Goal: Find specific page/section: Find specific page/section

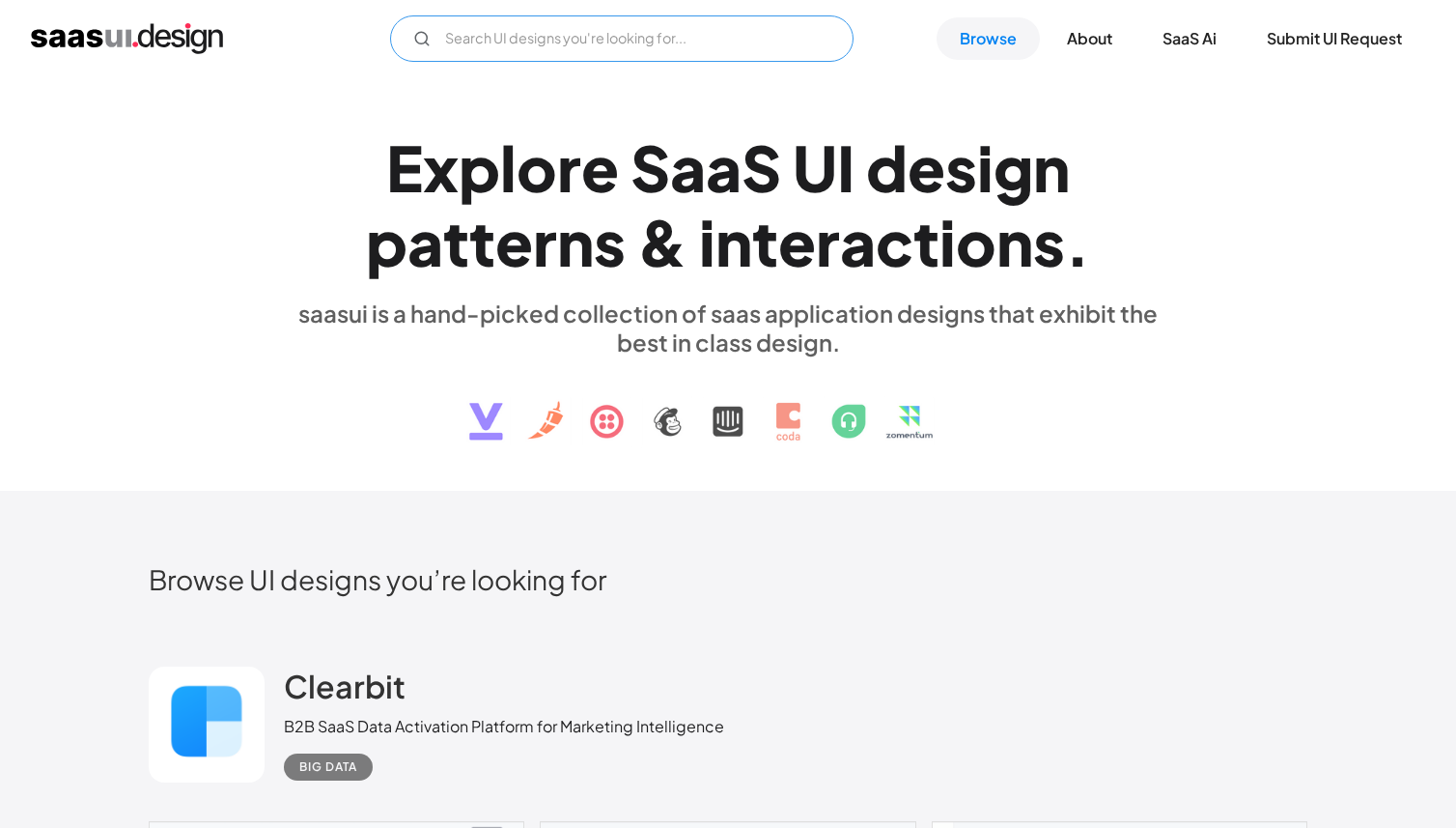
click at [713, 51] on input "Email Form" at bounding box center [622, 38] width 464 height 46
click at [564, 29] on input "checkout" at bounding box center [622, 38] width 464 height 46
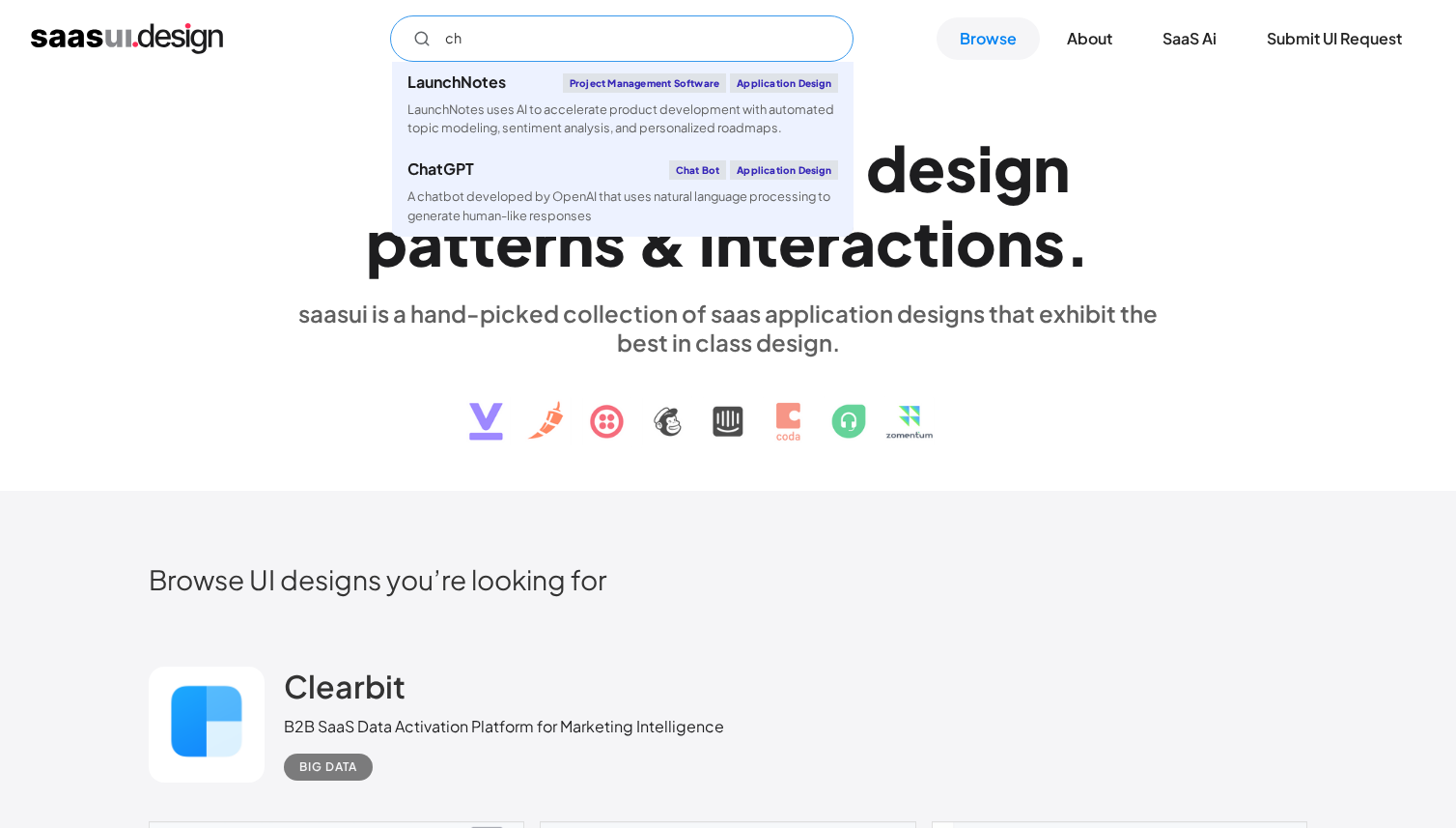
type input "c"
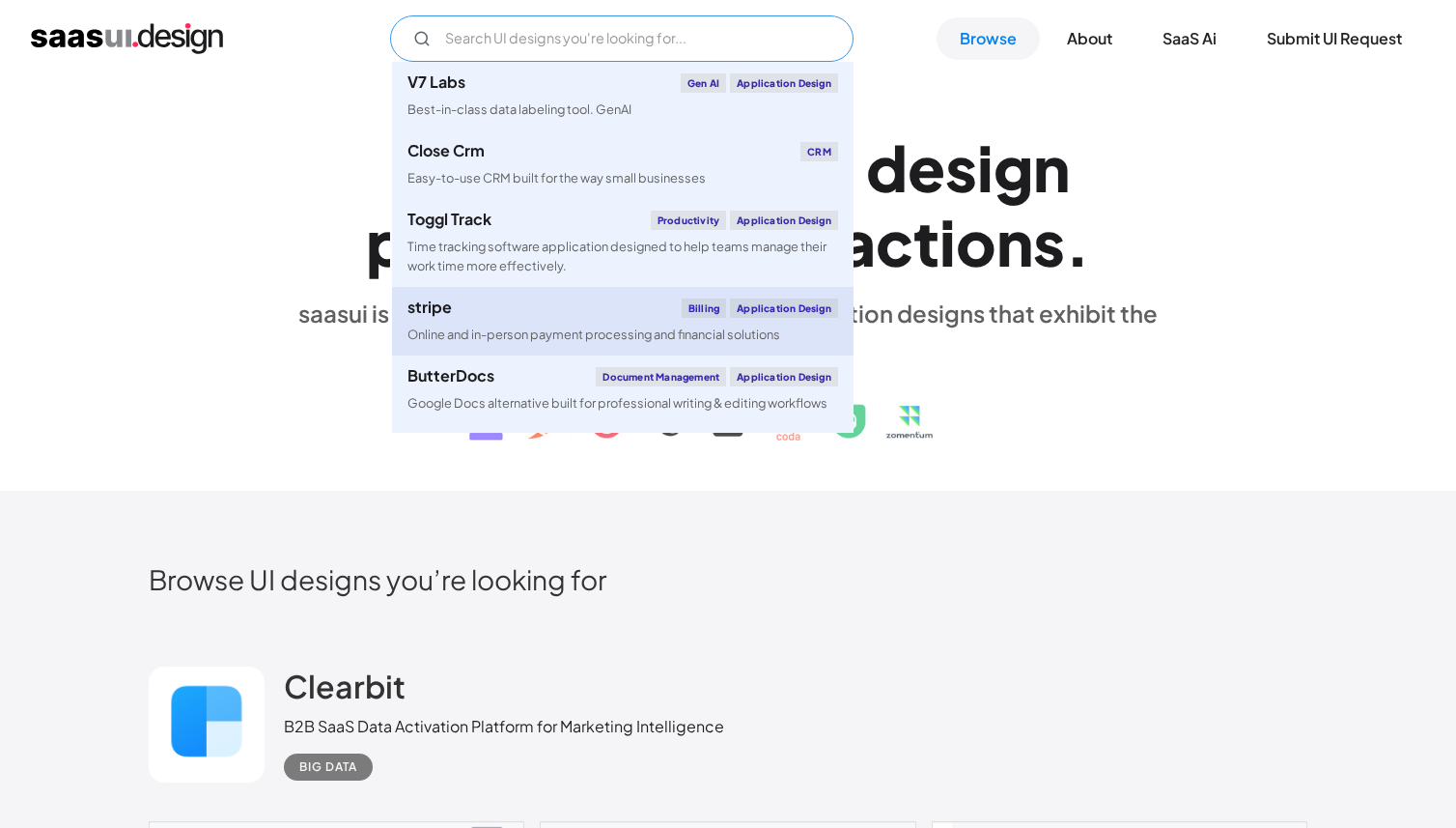
click at [557, 324] on link "stripe Billing Application Design Online and in-person payment processing and f…" at bounding box center [623, 321] width 462 height 68
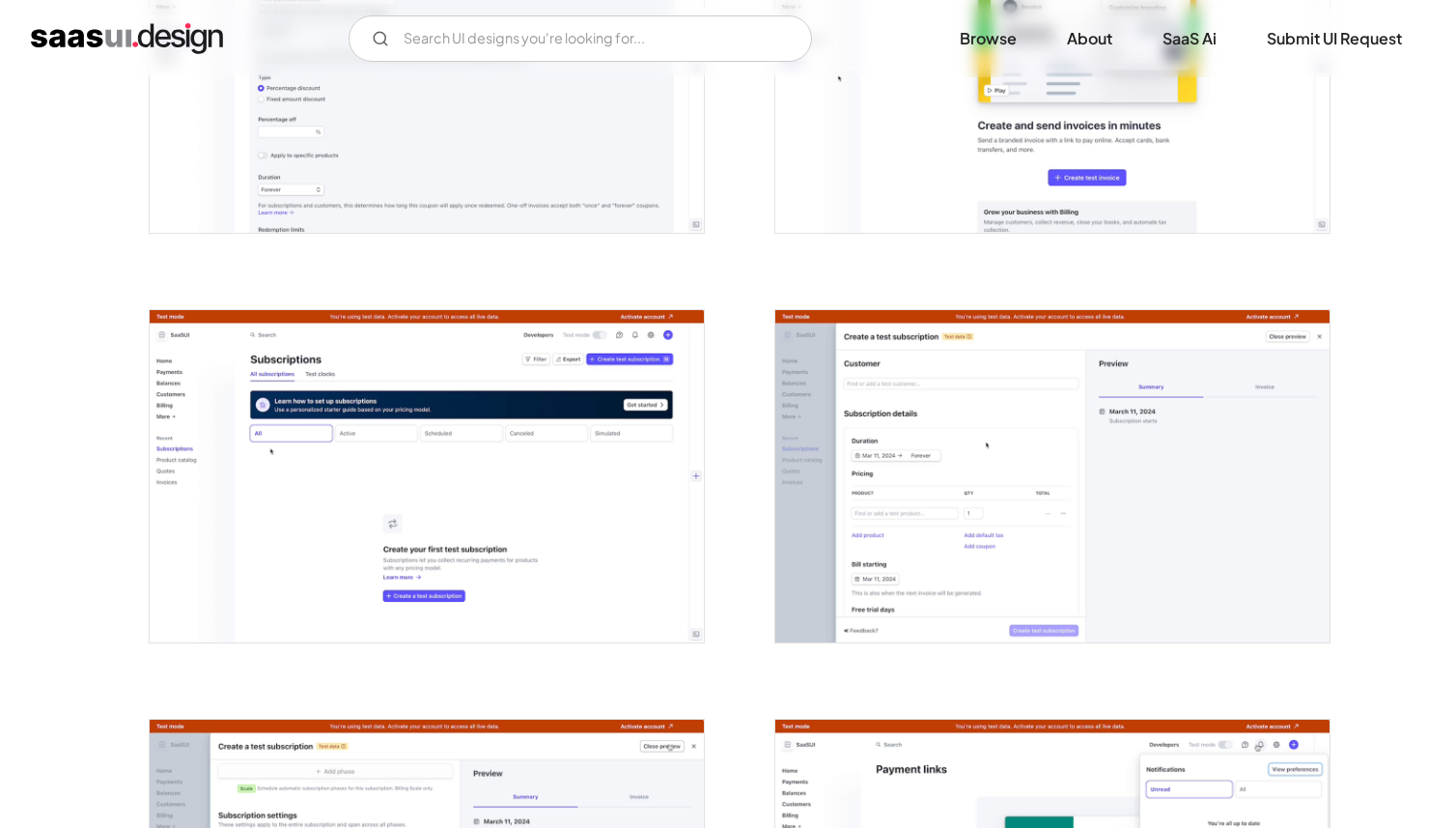
scroll to position [3841, 0]
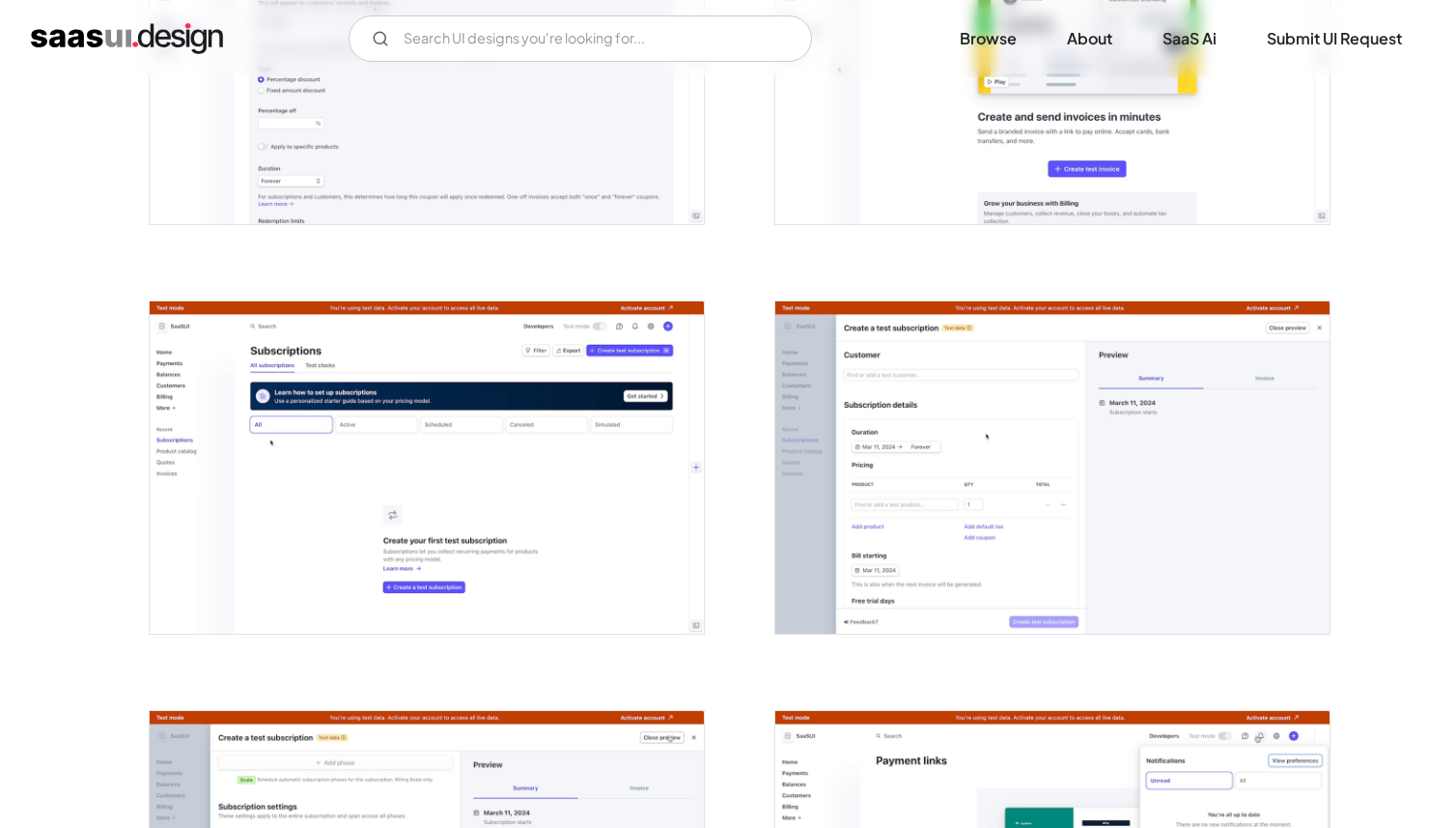
click at [535, 606] on img "open lightbox" at bounding box center [426, 468] width 554 height 332
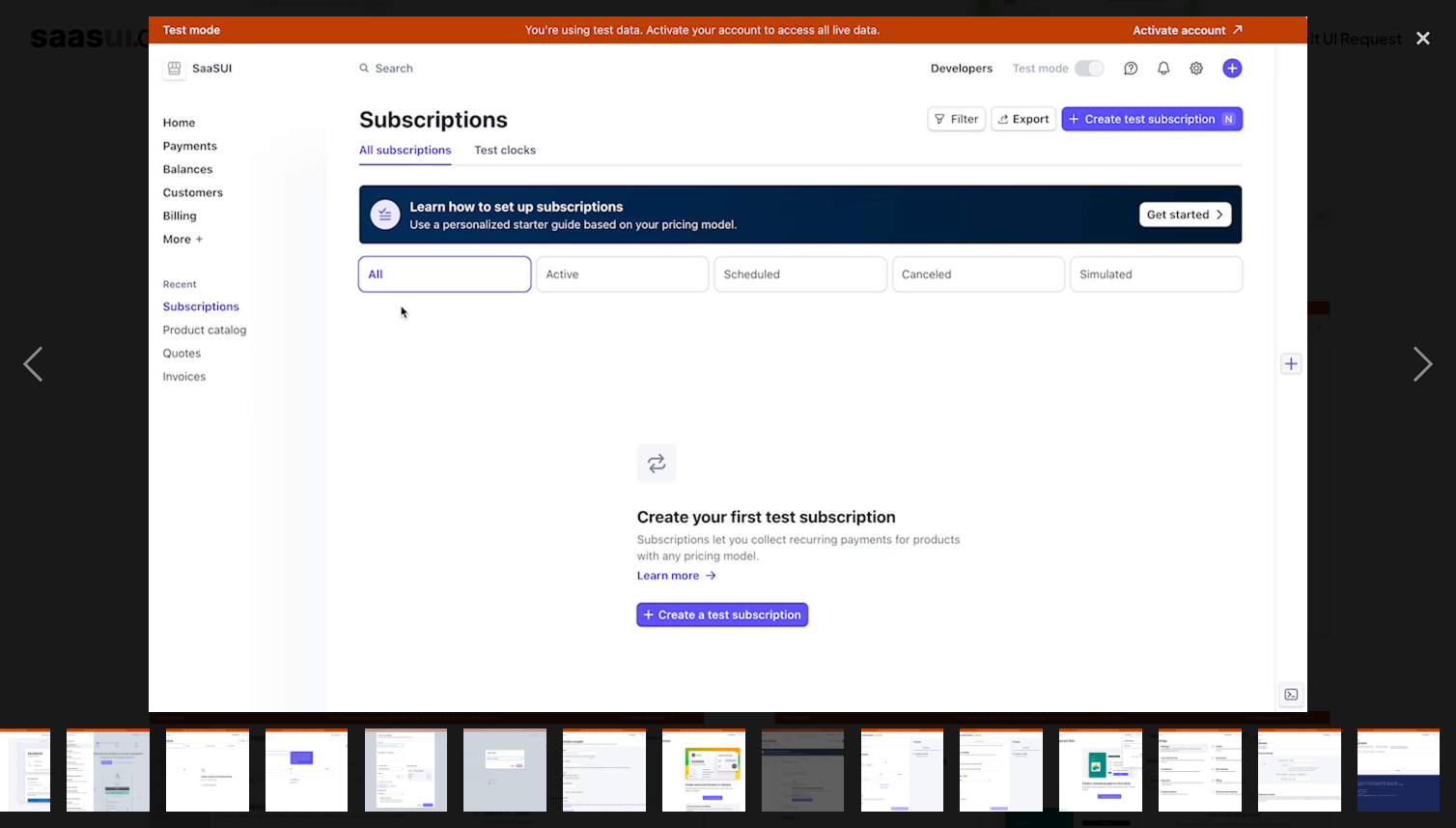
scroll to position [0, 1042]
click at [1425, 358] on div "next image" at bounding box center [1423, 364] width 65 height 695
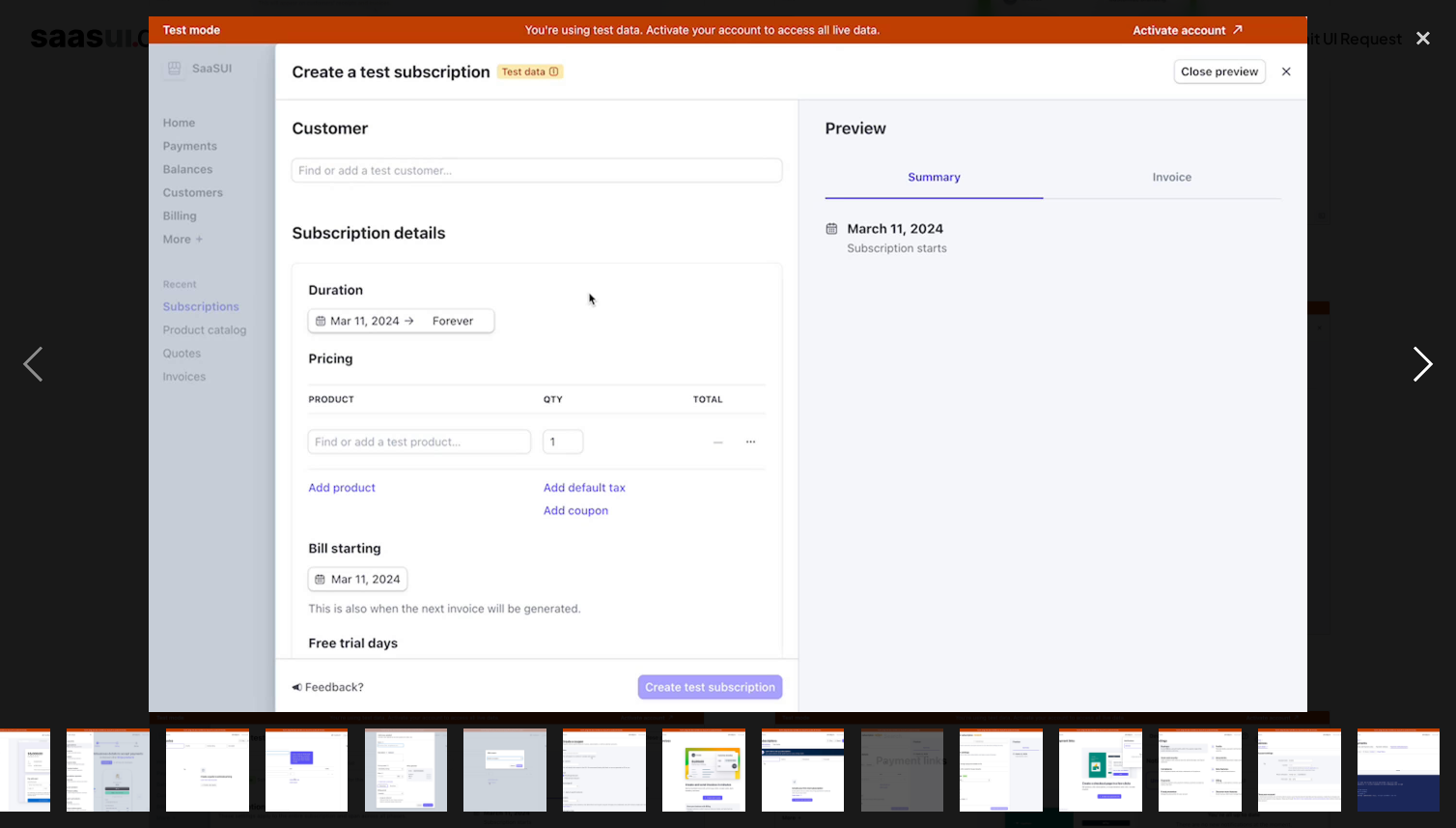
click at [1425, 358] on div "next image" at bounding box center [1423, 364] width 65 height 695
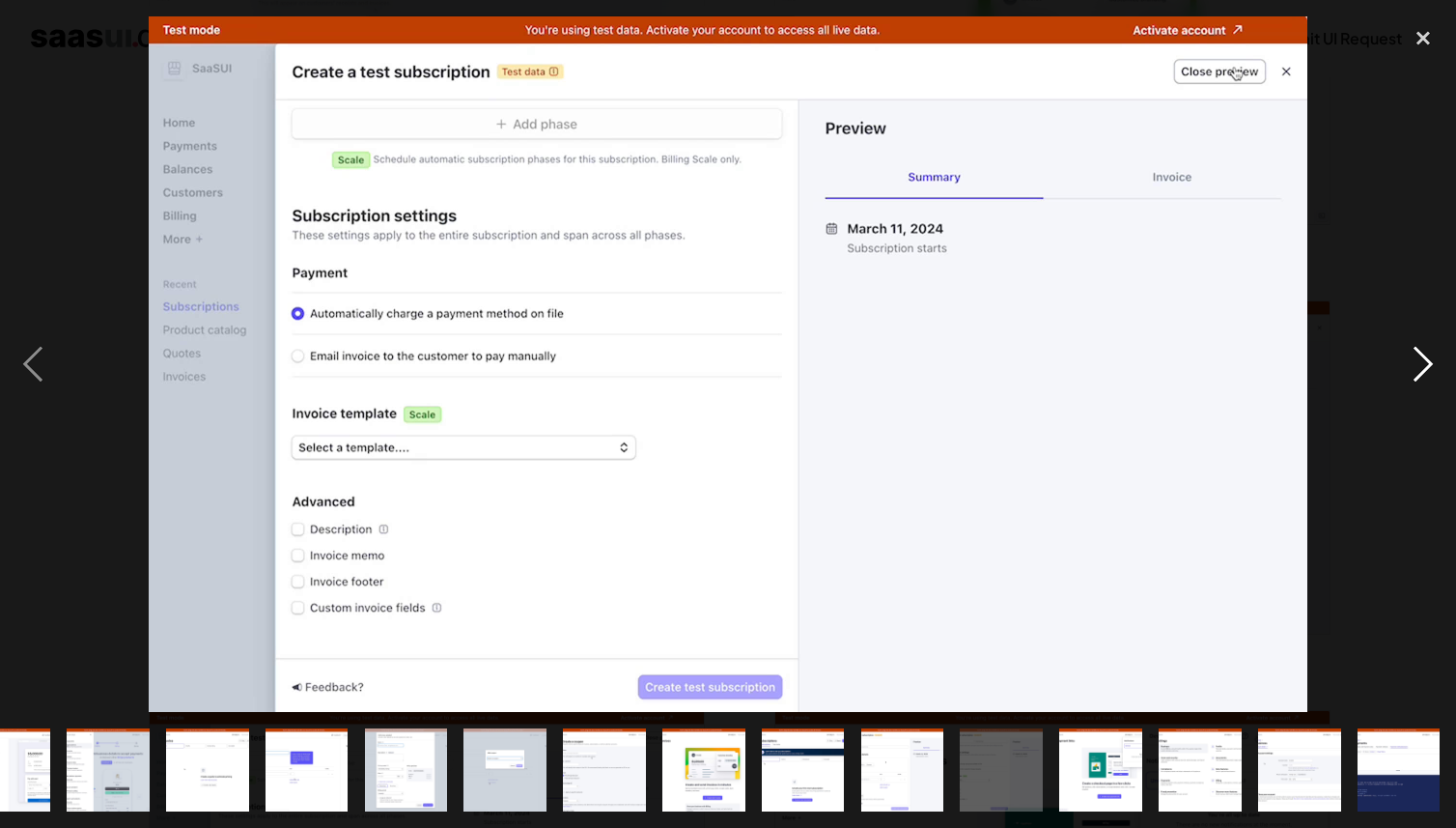
click at [1425, 358] on div "next image" at bounding box center [1423, 364] width 65 height 695
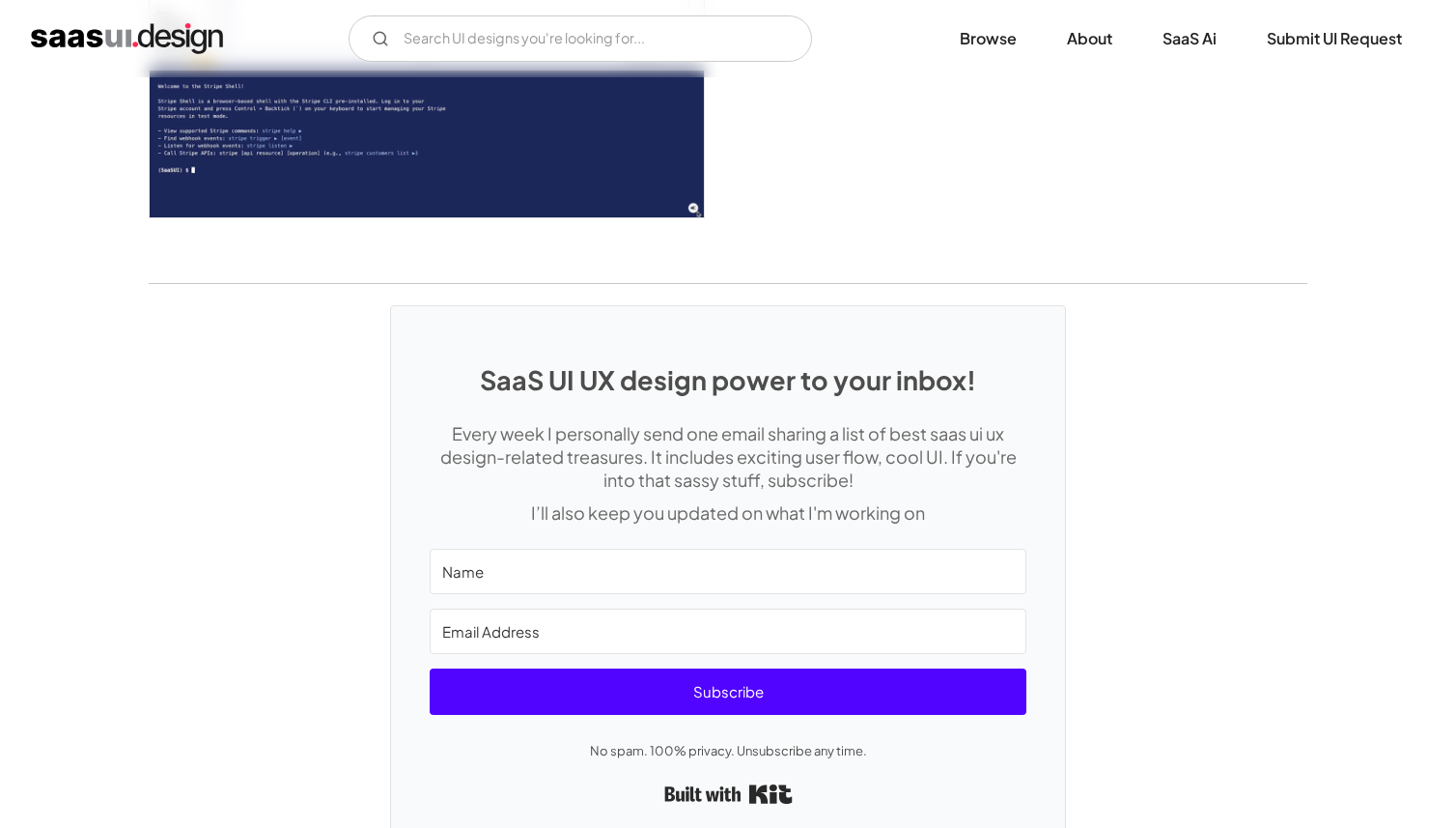
scroll to position [5573, 0]
